Goal: Transaction & Acquisition: Purchase product/service

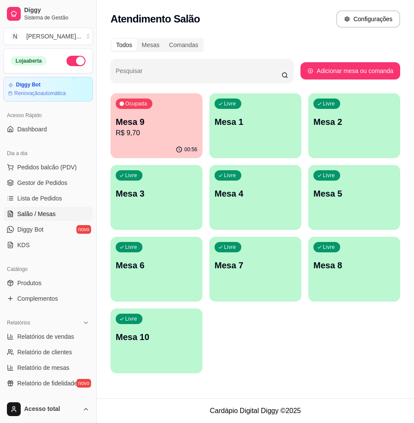
scroll to position [108, 0]
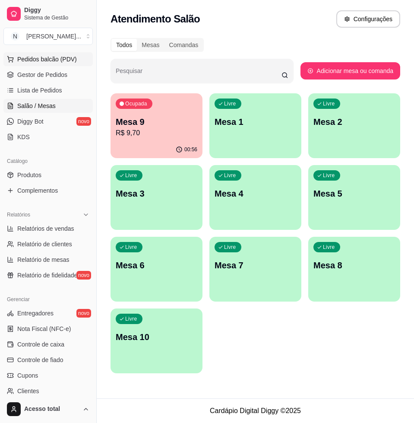
click at [33, 59] on span "Pedidos balcão (PDV)" at bounding box center [47, 59] width 60 height 9
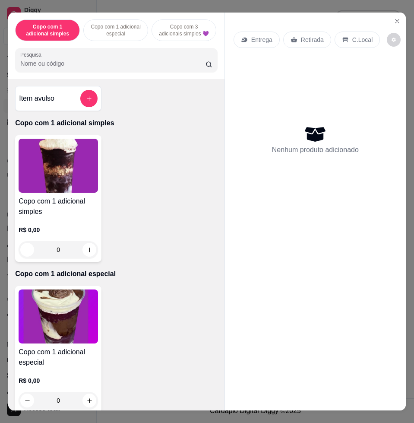
click at [62, 323] on img at bounding box center [58, 316] width 79 height 54
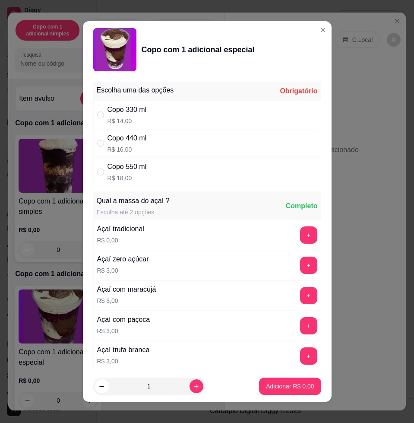
click at [161, 122] on div "Copo 330 ml R$ 14,00" at bounding box center [207, 115] width 228 height 29
radio input "true"
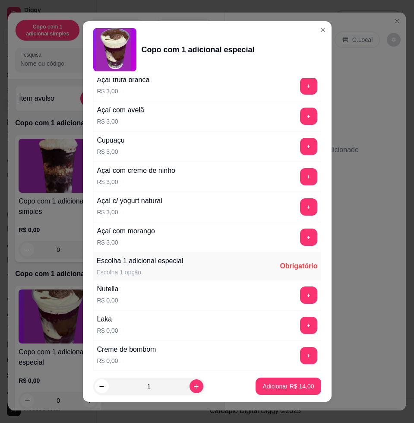
scroll to position [486, 0]
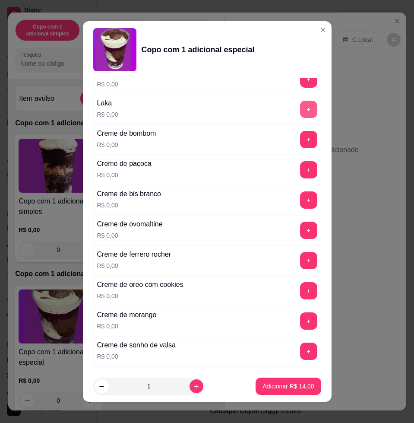
click at [300, 114] on button "+" at bounding box center [308, 109] width 17 height 17
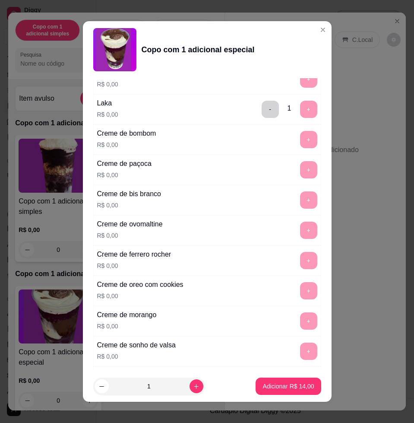
click at [299, 378] on button "Adicionar R$ 14,00" at bounding box center [288, 385] width 65 height 17
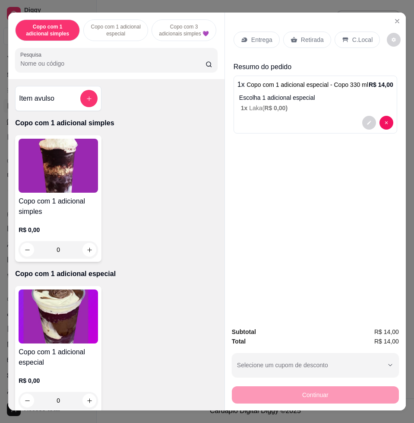
click at [251, 35] on p "Entrega" at bounding box center [261, 39] width 21 height 9
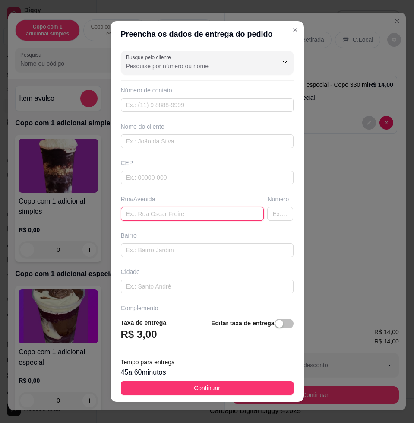
click at [151, 214] on input "text" at bounding box center [192, 214] width 143 height 14
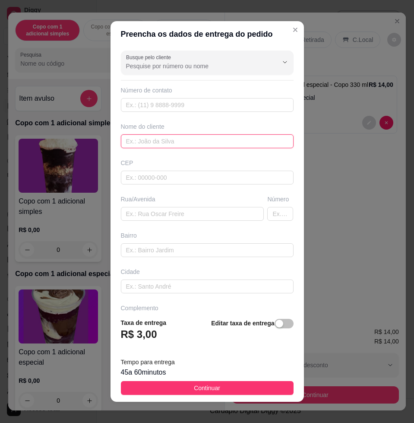
drag, startPoint x: 147, startPoint y: 141, endPoint x: 143, endPoint y: 114, distance: 26.6
click at [147, 139] on input "text" at bounding box center [207, 141] width 173 height 14
type input "naiara"
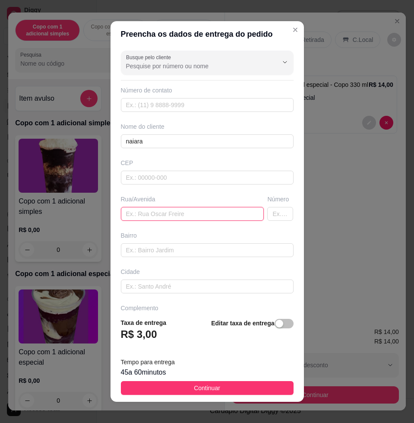
click at [194, 210] on input "text" at bounding box center [192, 214] width 143 height 14
type input "tome [PERSON_NAME], n865"
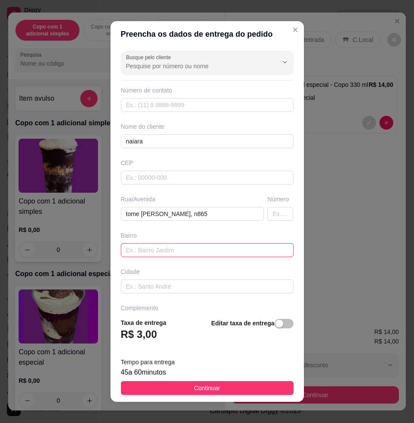
click at [186, 251] on input "text" at bounding box center [207, 250] width 173 height 14
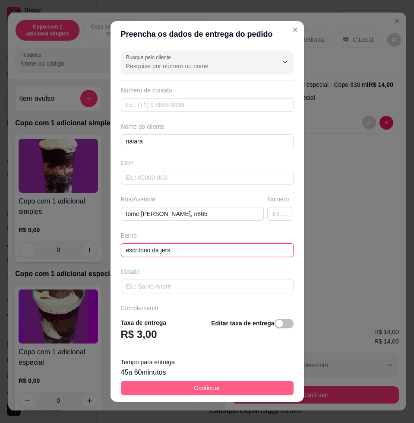
type input "escritorio da jers"
click at [200, 385] on span "Continuar" at bounding box center [207, 388] width 26 height 10
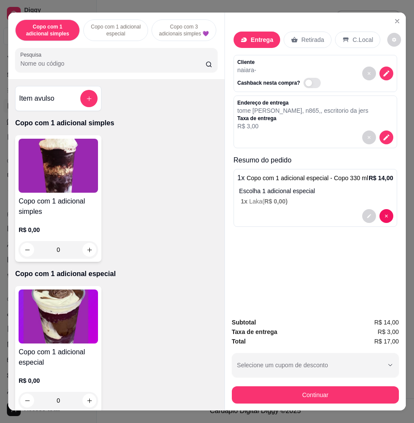
click at [225, 391] on div "Subtotal R$ 14,00 Taxa de entrega R$ 3,00 Total R$ 17,00 Selecione um cupom de …" at bounding box center [315, 361] width 181 height 100
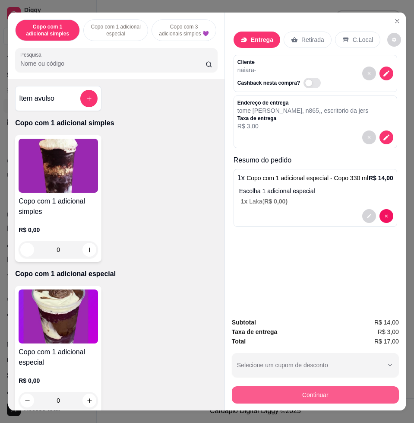
click at [235, 391] on button "Continuar" at bounding box center [315, 394] width 167 height 17
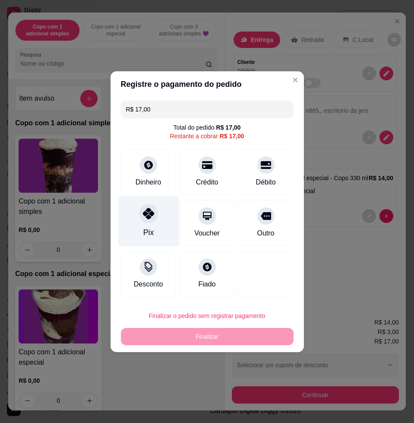
click at [141, 216] on div at bounding box center [148, 213] width 19 height 19
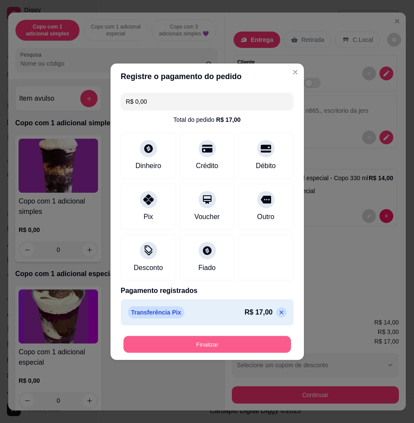
click at [231, 339] on button "Finalizar" at bounding box center [208, 344] width 168 height 17
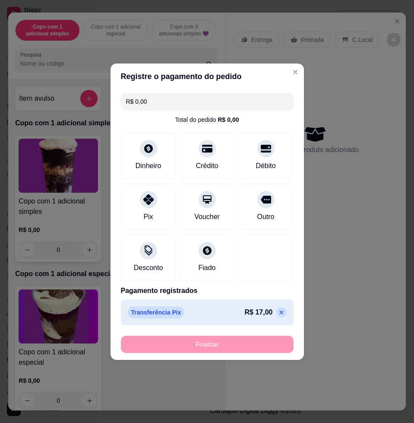
type input "-R$ 17,00"
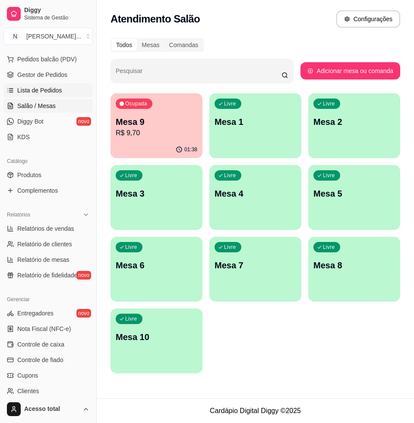
click at [49, 95] on link "Lista de Pedidos" at bounding box center [47, 90] width 89 height 14
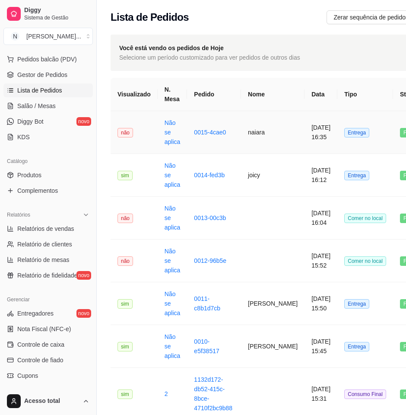
click at [243, 131] on td "naiara" at bounding box center [272, 132] width 63 height 43
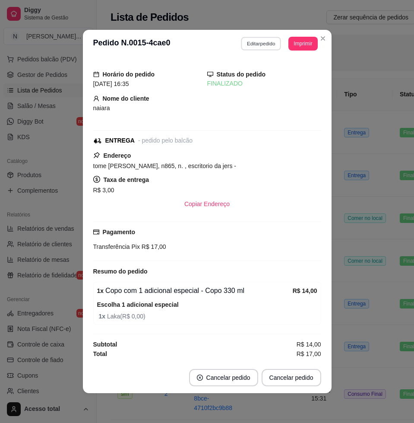
click at [258, 44] on button "Editar pedido" at bounding box center [261, 43] width 40 height 13
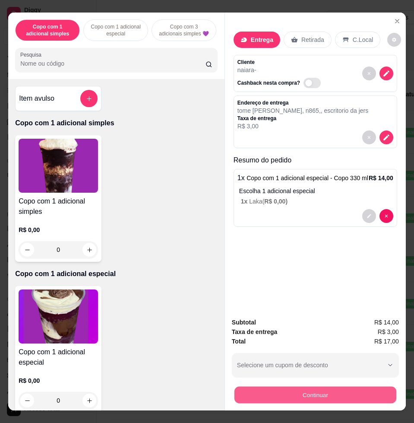
click at [295, 387] on button "Continuar" at bounding box center [316, 394] width 162 height 17
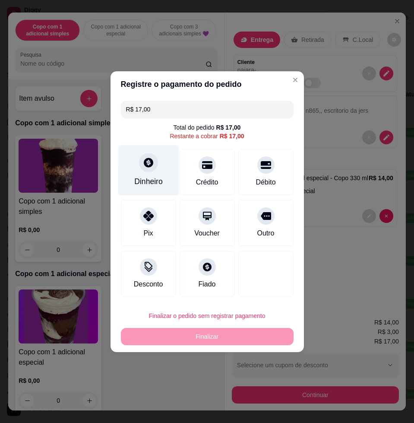
click at [142, 172] on div "Dinheiro" at bounding box center [148, 170] width 61 height 51
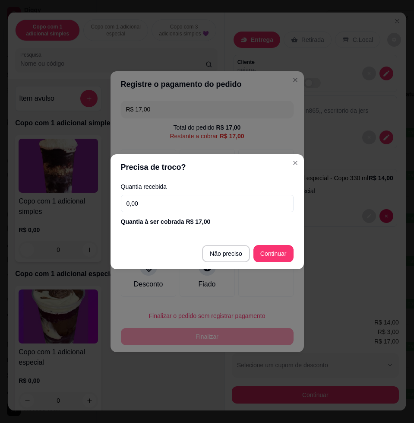
click at [165, 209] on input "0,00" at bounding box center [207, 203] width 173 height 17
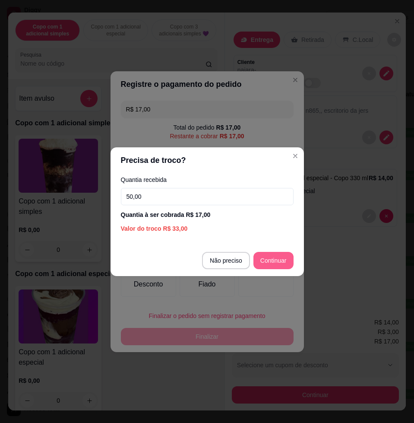
type input "50,00"
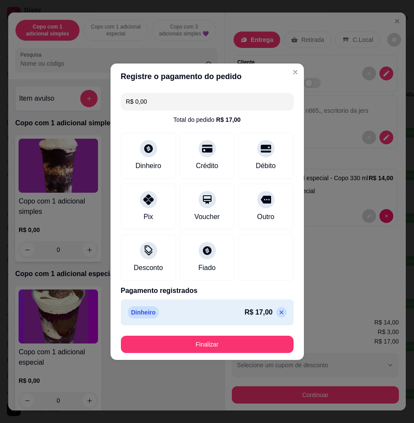
click at [199, 345] on button "Finalizar" at bounding box center [207, 344] width 173 height 17
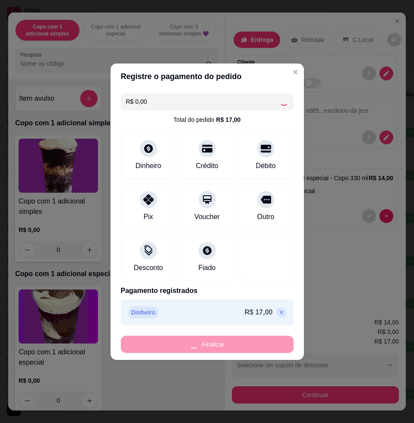
type input "-R$ 17,00"
